Goal: Complete application form

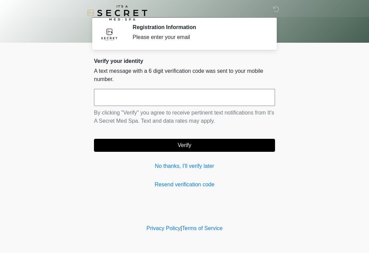
click at [142, 99] on input "text" at bounding box center [184, 97] width 181 height 17
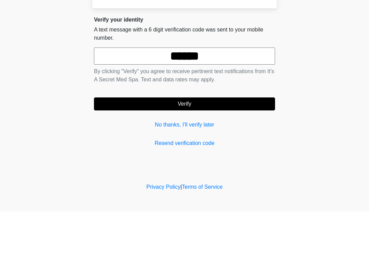
type input "******"
click at [223, 139] on button "Verify" at bounding box center [184, 145] width 181 height 13
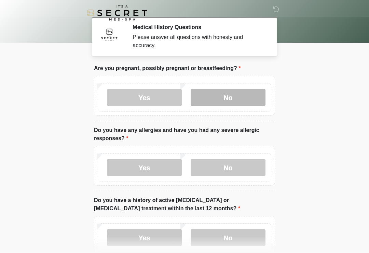
click at [240, 94] on label "No" at bounding box center [227, 97] width 75 height 17
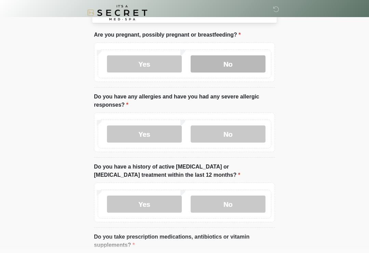
scroll to position [33, 0]
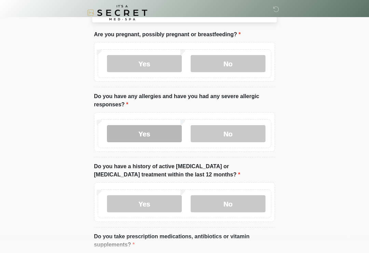
click at [156, 132] on label "Yes" at bounding box center [144, 133] width 75 height 17
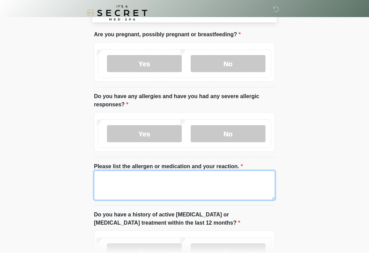
click at [120, 181] on textarea "Please list the allergen or medication and your reaction." at bounding box center [184, 184] width 181 height 29
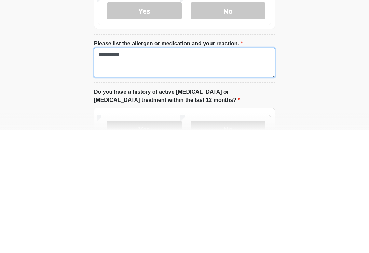
type textarea "*********"
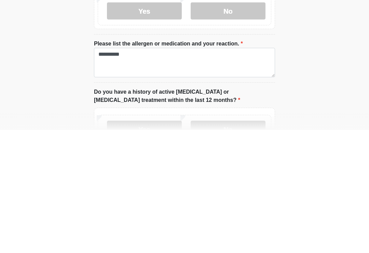
click at [312, 87] on body "‎ ‎ Medical History Questions Please answer all questions with honesty and accu…" at bounding box center [184, 93] width 369 height 253
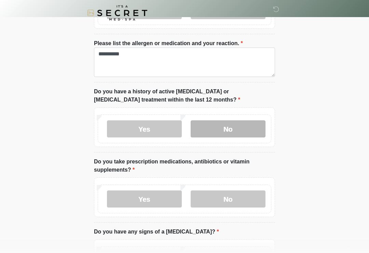
click at [242, 128] on label "No" at bounding box center [227, 128] width 75 height 17
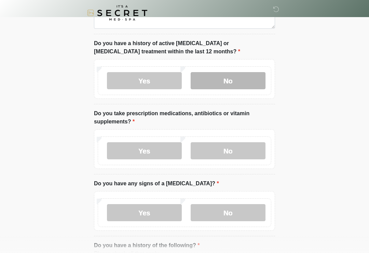
scroll to position [212, 0]
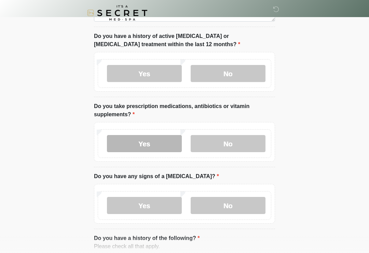
click at [156, 145] on label "Yes" at bounding box center [144, 143] width 75 height 17
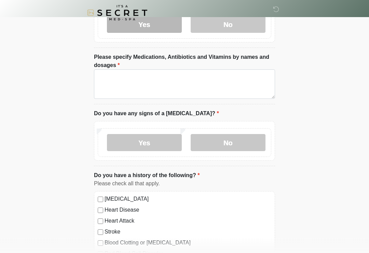
scroll to position [334, 0]
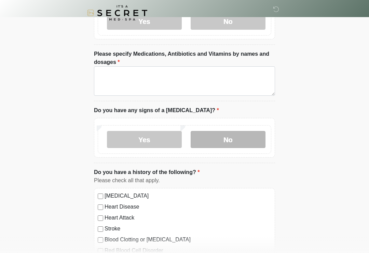
click at [239, 139] on label "No" at bounding box center [227, 139] width 75 height 17
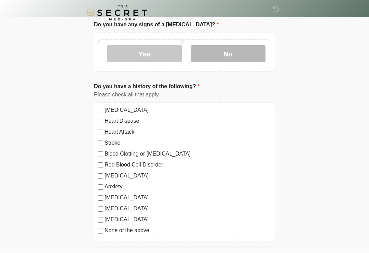
scroll to position [422, 0]
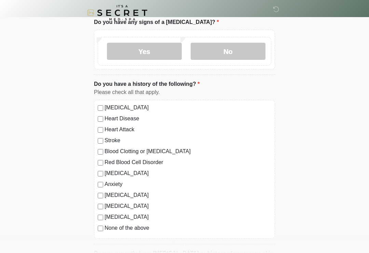
click at [97, 100] on div "[MEDICAL_DATA] Heart Disease Heart Attack Stroke Blood Clotting or [MEDICAL_DAT…" at bounding box center [184, 169] width 181 height 139
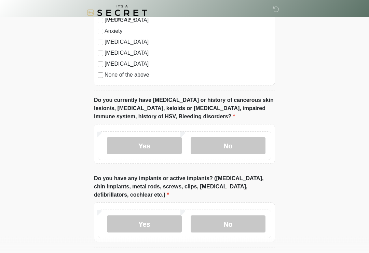
scroll to position [575, 0]
click at [233, 145] on label "No" at bounding box center [227, 145] width 75 height 17
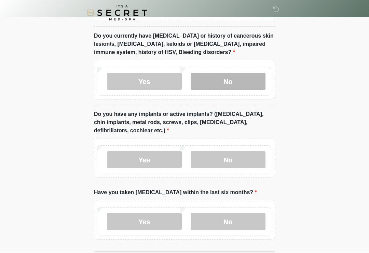
scroll to position [640, 0]
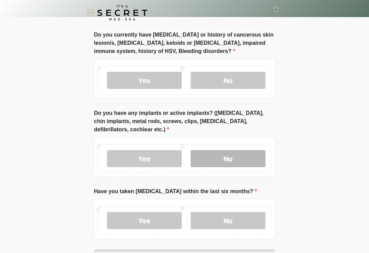
click at [248, 153] on label "No" at bounding box center [227, 158] width 75 height 17
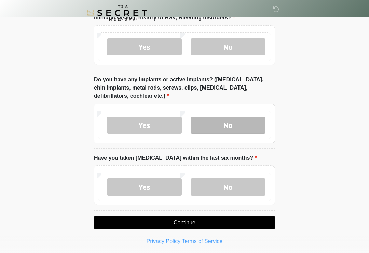
scroll to position [674, 0]
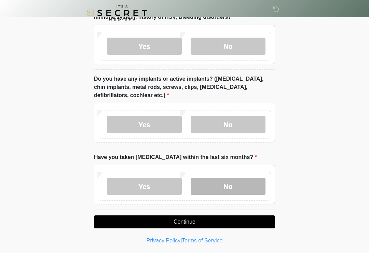
click at [247, 184] on label "No" at bounding box center [227, 185] width 75 height 17
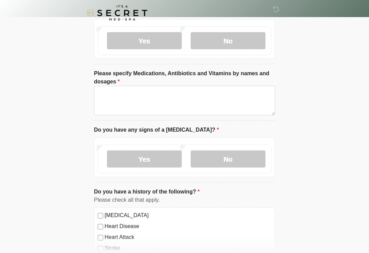
scroll to position [287, 0]
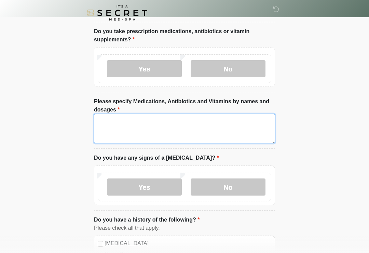
click at [139, 125] on textarea "Please specify Medications, Antibiotics and Vitamins by names and dosages" at bounding box center [184, 128] width 181 height 29
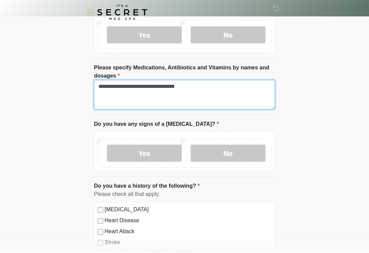
click at [196, 90] on textarea "**********" at bounding box center [184, 95] width 181 height 29
type textarea "**********"
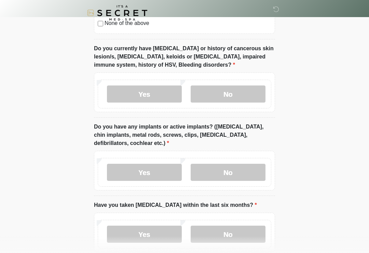
scroll to position [674, 0]
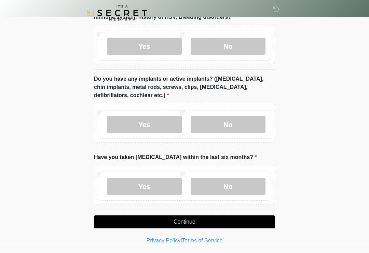
click at [270, 220] on button "Continue" at bounding box center [184, 221] width 181 height 13
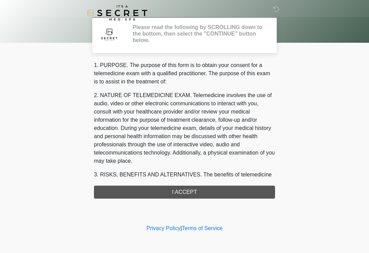
scroll to position [0, 0]
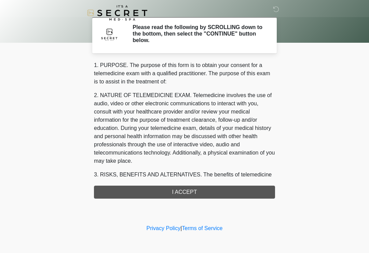
click at [268, 193] on div "1. PURPOSE. The purpose of this form is to obtain your consent for a telemedici…" at bounding box center [184, 129] width 181 height 137
click at [244, 190] on div "1. PURPOSE. The purpose of this form is to obtain your consent for a telemedici…" at bounding box center [184, 129] width 181 height 137
click at [203, 194] on div "1. PURPOSE. The purpose of this form is to obtain your consent for a telemedici…" at bounding box center [184, 129] width 181 height 137
click at [197, 195] on div "1. PURPOSE. The purpose of this form is to obtain your consent for a telemedici…" at bounding box center [184, 129] width 181 height 137
click at [180, 138] on p "2. NATURE OF TELEMEDICINE EXAM. Telemedicine involves the use of audio, video o…" at bounding box center [184, 128] width 181 height 74
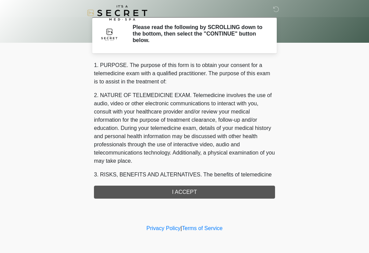
click at [175, 190] on div "1. PURPOSE. The purpose of this form is to obtain your consent for a telemedici…" at bounding box center [184, 129] width 181 height 137
click at [177, 191] on div "1. PURPOSE. The purpose of this form is to obtain your consent for a telemedici…" at bounding box center [184, 129] width 181 height 137
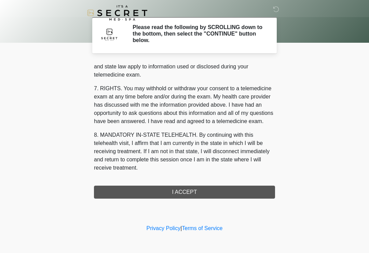
scroll to position [280, 0]
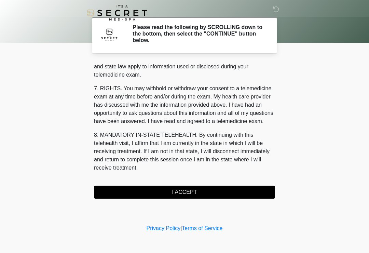
click at [205, 191] on button "I ACCEPT" at bounding box center [184, 191] width 181 height 13
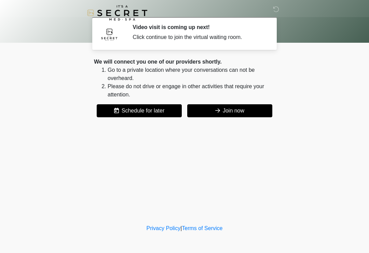
click at [250, 110] on button "Join now" at bounding box center [229, 110] width 85 height 13
